Goal: Find specific fact: Find specific fact

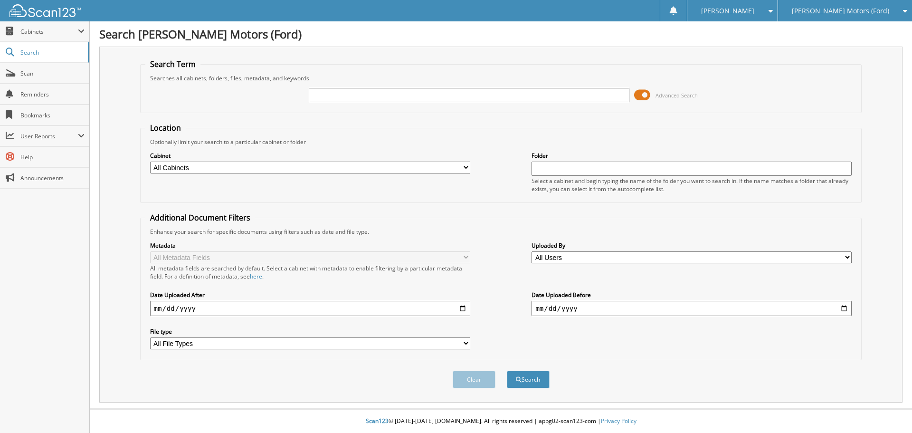
click at [349, 94] on input "text" at bounding box center [469, 95] width 320 height 14
type input "g"
type input "HF7756"
click at [507, 370] on button "Search" at bounding box center [528, 379] width 43 height 18
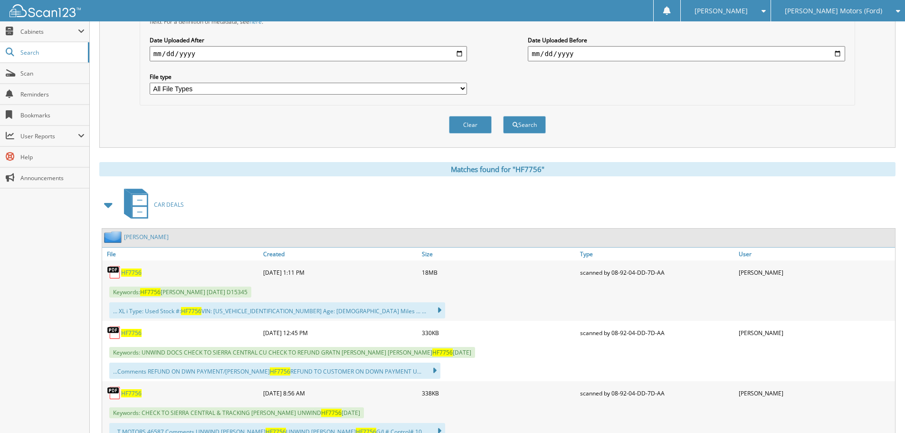
scroll to position [285, 0]
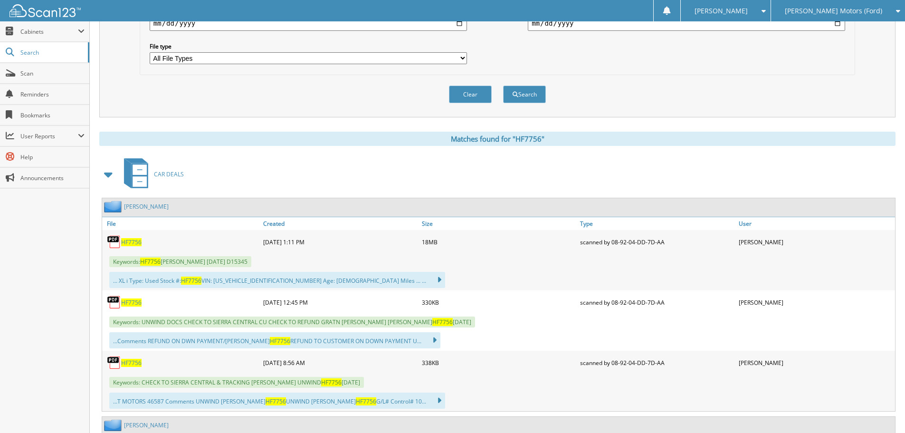
click at [131, 241] on span "HF7756" at bounding box center [131, 242] width 20 height 8
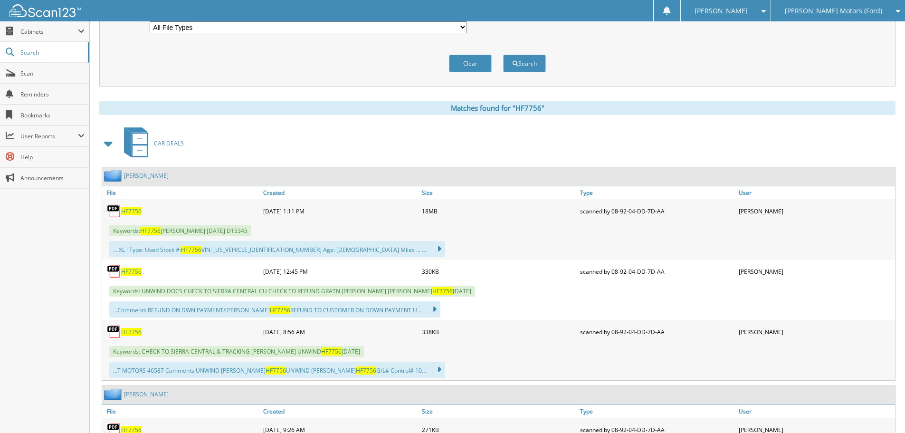
scroll to position [332, 0]
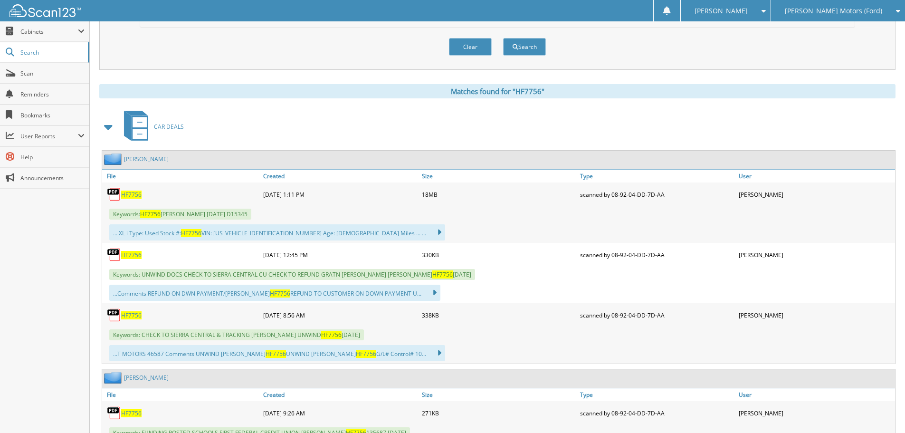
click at [135, 255] on span "HF7756" at bounding box center [131, 255] width 20 height 8
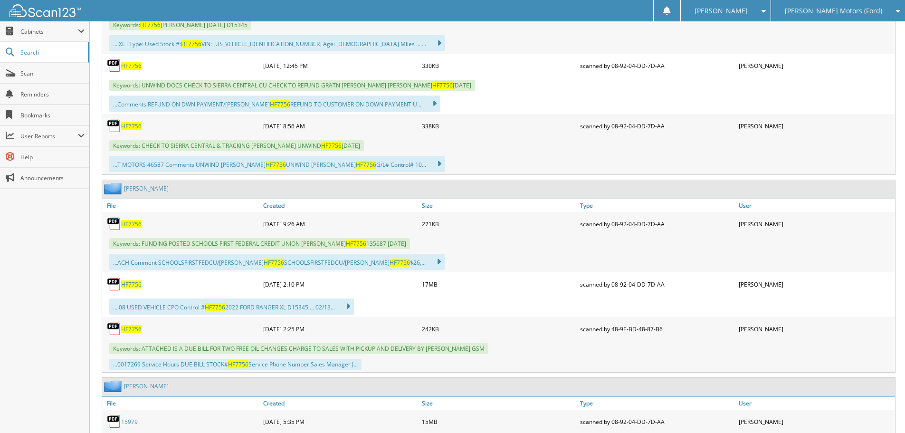
scroll to position [522, 0]
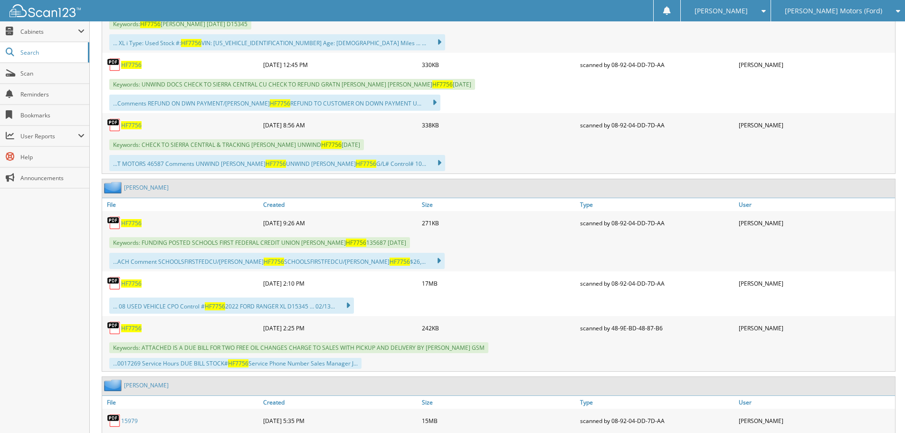
click at [129, 224] on span "HF7756" at bounding box center [131, 223] width 20 height 8
click at [134, 286] on span "HF7756" at bounding box center [131, 283] width 20 height 8
